Goal: Information Seeking & Learning: Understand process/instructions

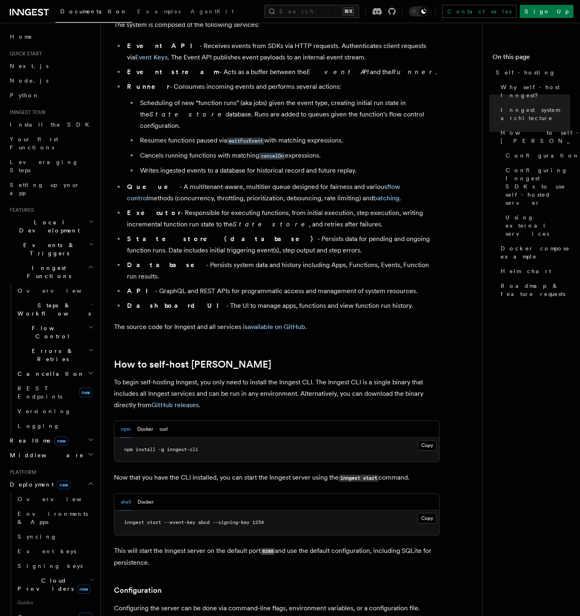
scroll to position [553, 0]
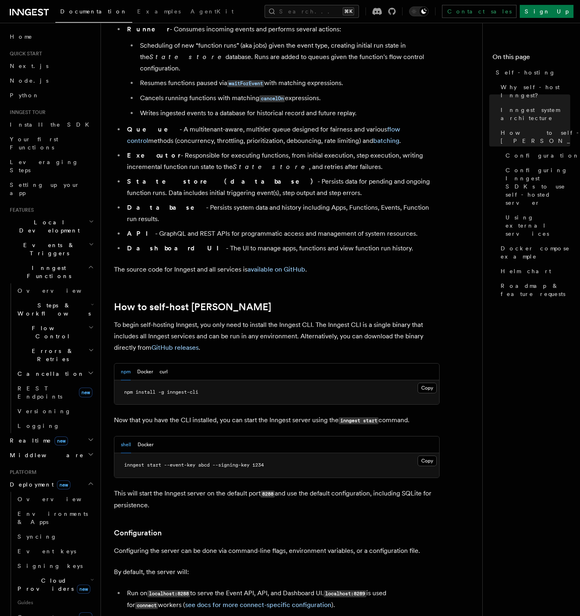
click at [270, 319] on p "To begin self-hosting Inngest, you only need to install the Inngest CLI. The In…" at bounding box center [277, 336] width 326 height 34
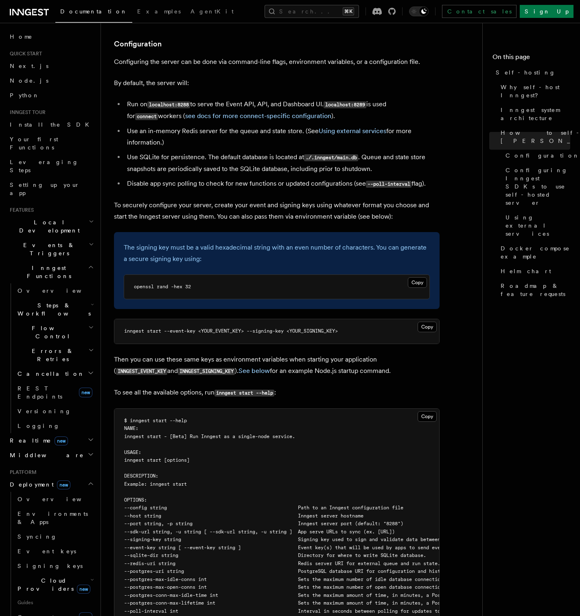
scroll to position [1525, 0]
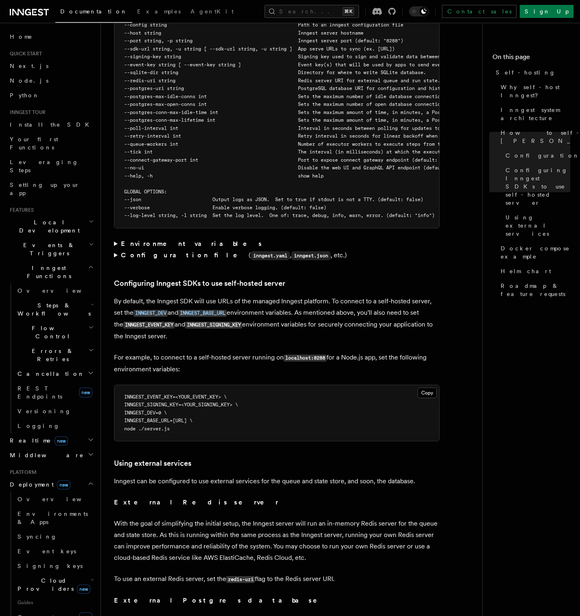
click at [189, 398] on pre "INNGEST_EVENT_KEY=<YOUR_EVENT_KEY> \ INNGEST_SIGNING_KEY=<YOUR_SIGNING_KEY> \ I…" at bounding box center [276, 413] width 325 height 56
drag, startPoint x: 168, startPoint y: 396, endPoint x: 130, endPoint y: 398, distance: 38.3
click at [130, 410] on span "INNGEST_DEV=0 \" at bounding box center [145, 413] width 43 height 6
copy span "INNGEST_DEV=0"
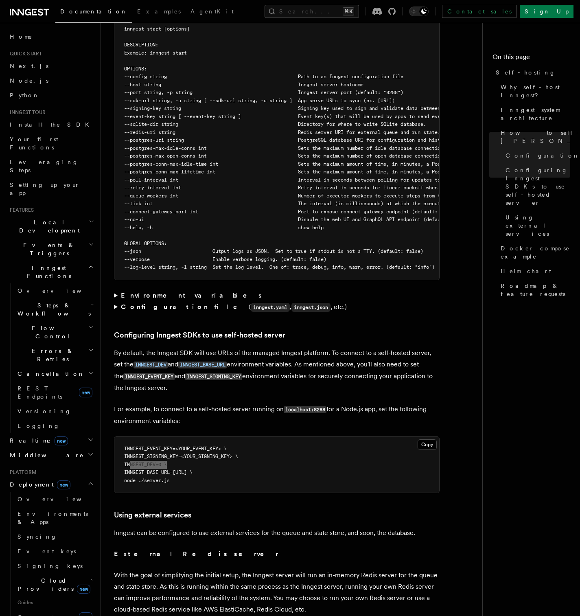
scroll to position [1475, 0]
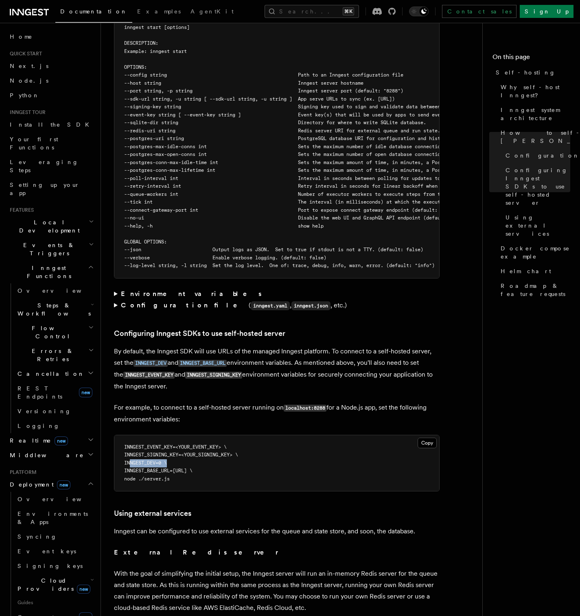
click at [163, 290] on strong "Environment variables" at bounding box center [192, 294] width 142 height 8
click at [163, 278] on article "Platform Deployment Self-hosting Self-hosting support for Inngest is supported …" at bounding box center [295, 302] width 362 height 3482
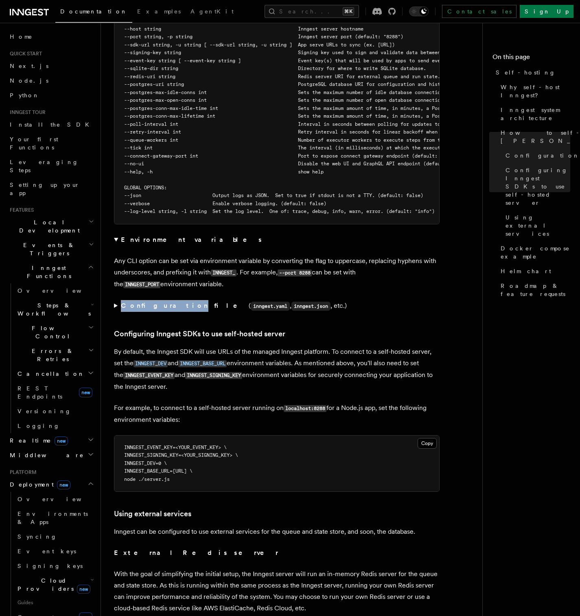
click at [154, 302] on strong "Configuration file" at bounding box center [185, 306] width 128 height 8
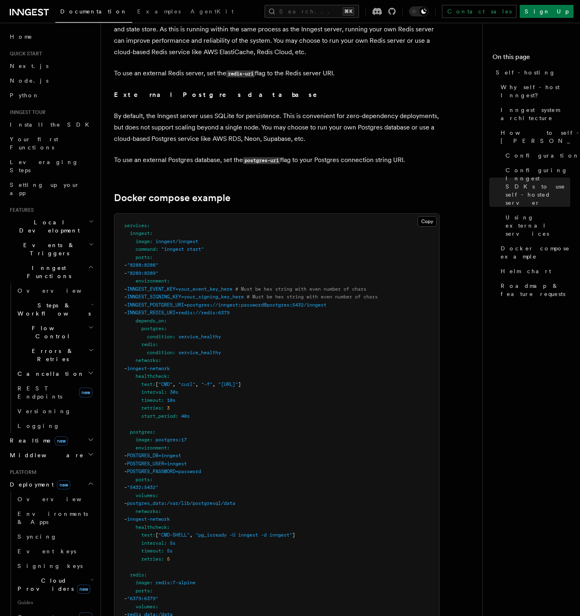
scroll to position [2239, 0]
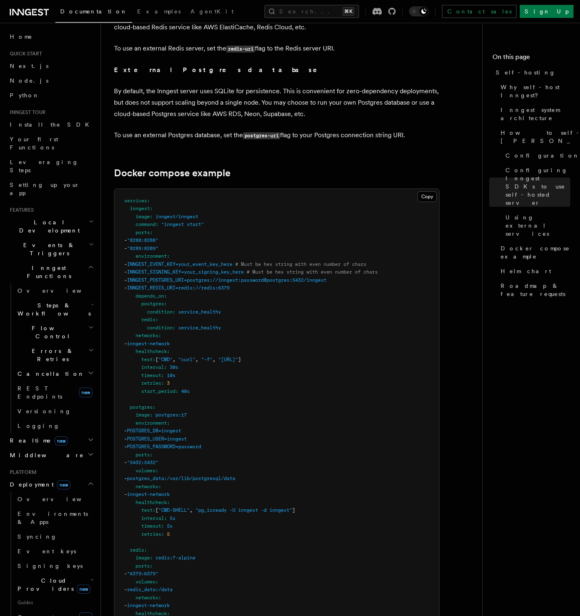
click at [244, 269] on span "INNGEST_SIGNING_KEY=your_signing_key_here" at bounding box center [185, 272] width 117 height 6
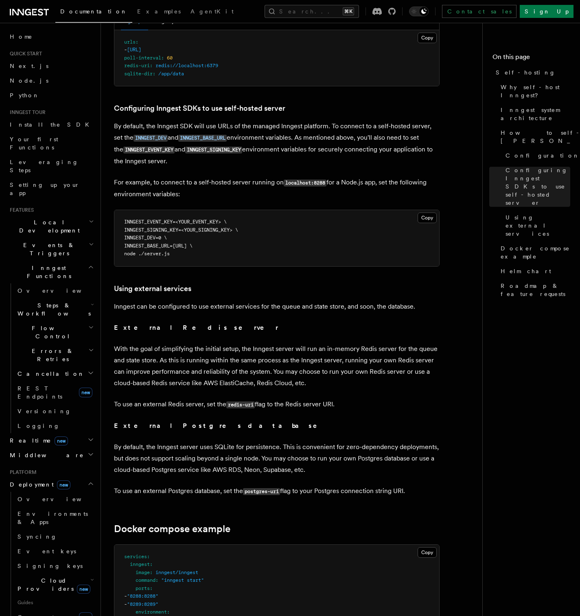
scroll to position [1863, 0]
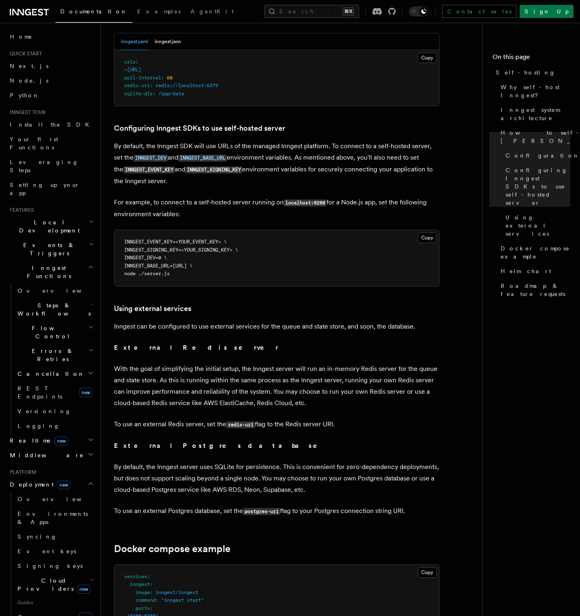
click at [153, 255] on span "INNGEST_DEV=0 \" at bounding box center [145, 258] width 43 height 6
copy span "INNGEST_DEV"
click at [178, 256] on pre "INNGEST_EVENT_KEY=<YOUR_EVENT_KEY> \ INNGEST_SIGNING_KEY=<YOUR_SIGNING_KEY> \ I…" at bounding box center [276, 258] width 325 height 56
click at [150, 255] on span "INNGEST_DEV=0 \" at bounding box center [145, 258] width 43 height 6
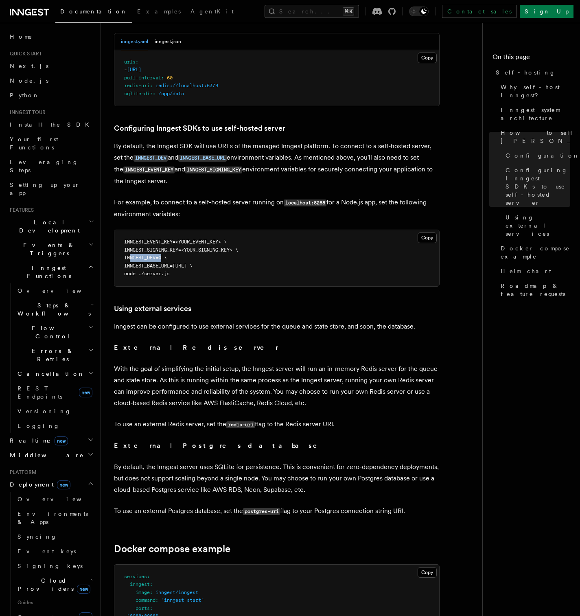
click at [150, 255] on span "INNGEST_DEV=0 \" at bounding box center [145, 258] width 43 height 6
copy span "INNGEST_DEV"
click at [200, 242] on pre "INNGEST_EVENT_KEY=<YOUR_EVENT_KEY> \ INNGEST_SIGNING_KEY=<YOUR_SIGNING_KEY> \ I…" at bounding box center [276, 258] width 325 height 56
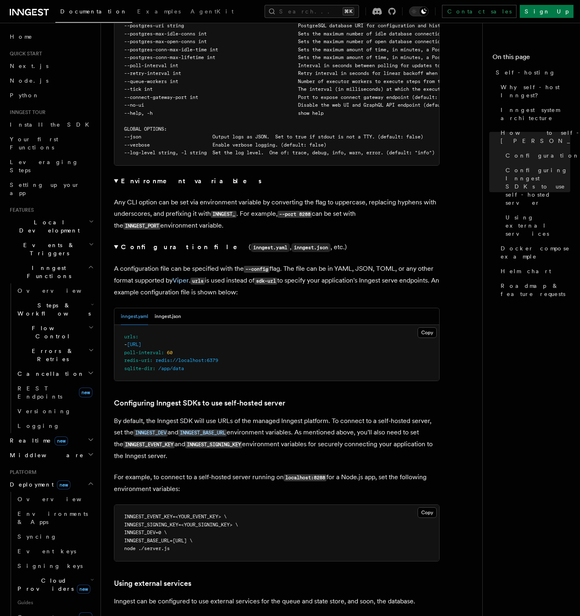
scroll to position [1394, 0]
